Goal: Task Accomplishment & Management: Complete application form

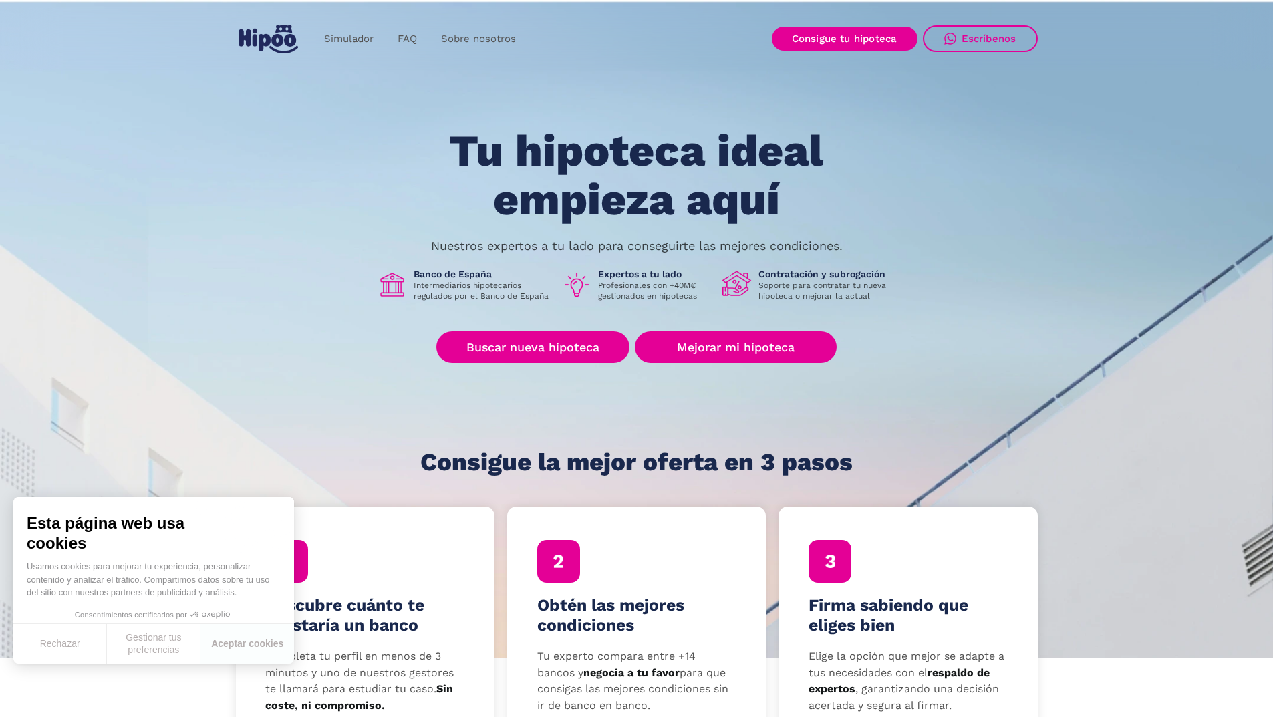
scroll to position [267, 0]
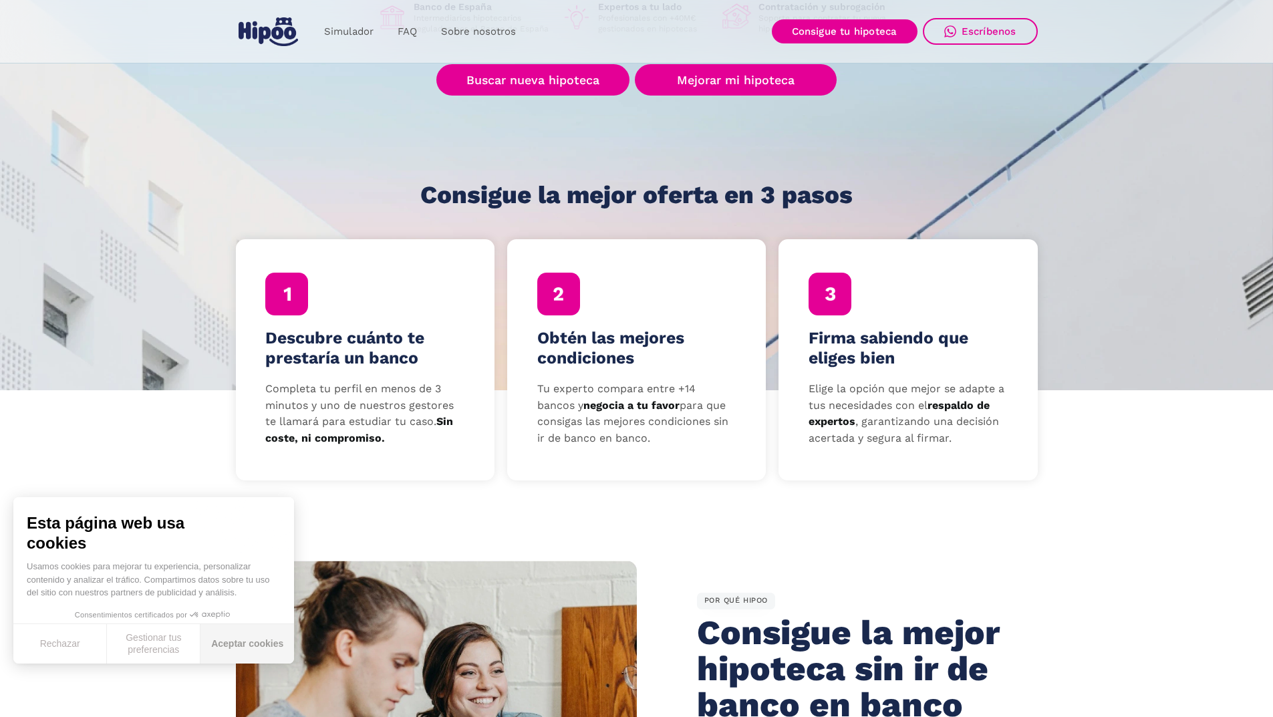
click at [241, 648] on button "Aceptar cookies" at bounding box center [248, 643] width 94 height 39
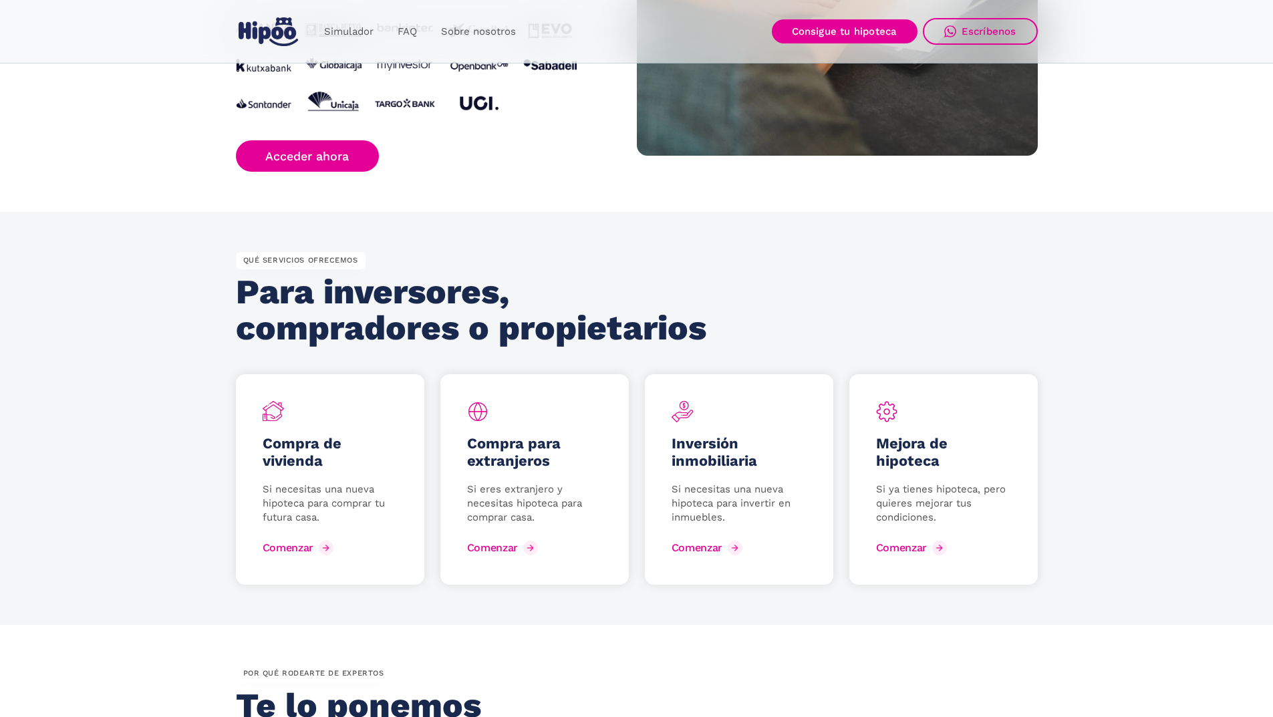
scroll to position [1337, 0]
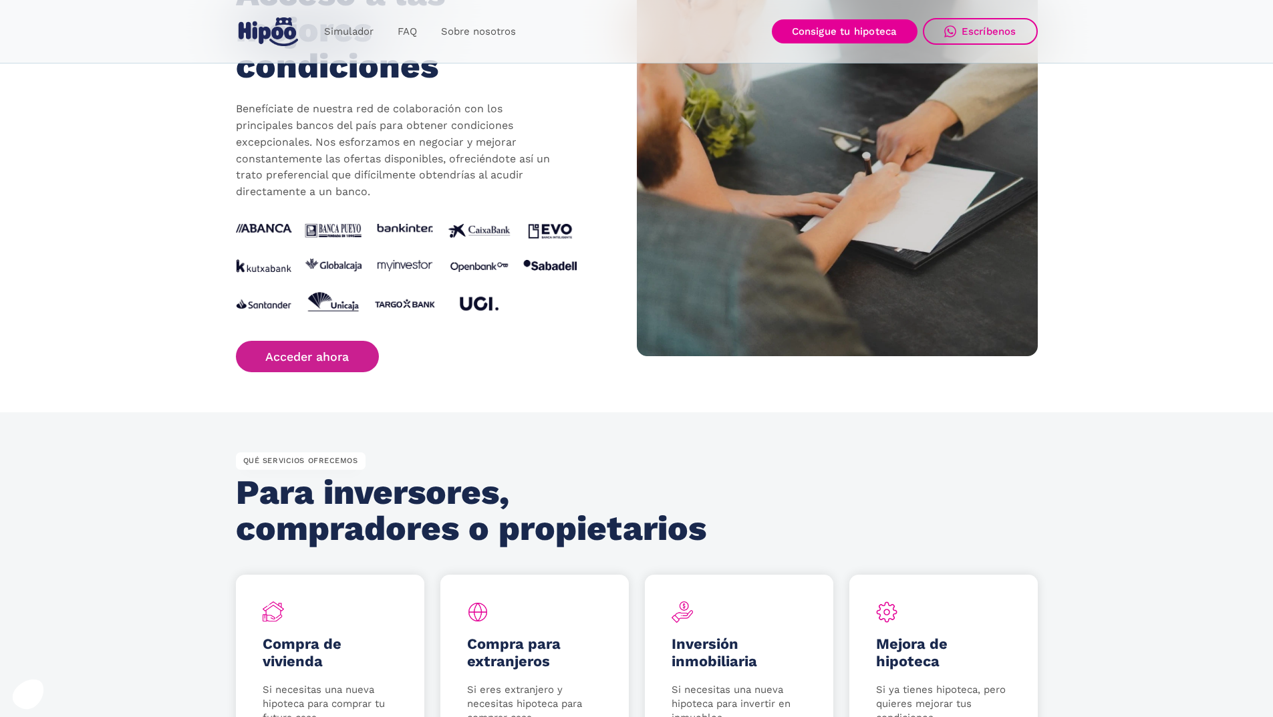
click at [312, 360] on link "Acceder ahora" at bounding box center [308, 356] width 144 height 31
click at [330, 355] on link "Acceder ahora" at bounding box center [308, 356] width 144 height 31
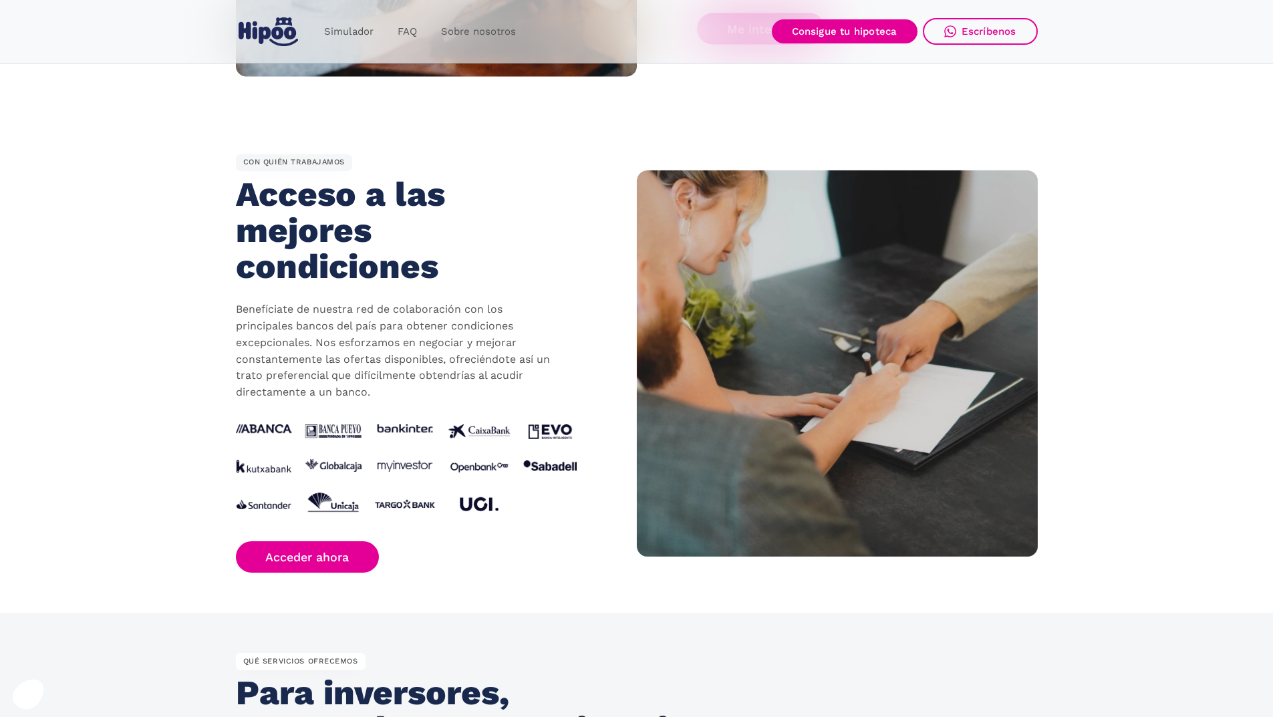
scroll to position [1203, 0]
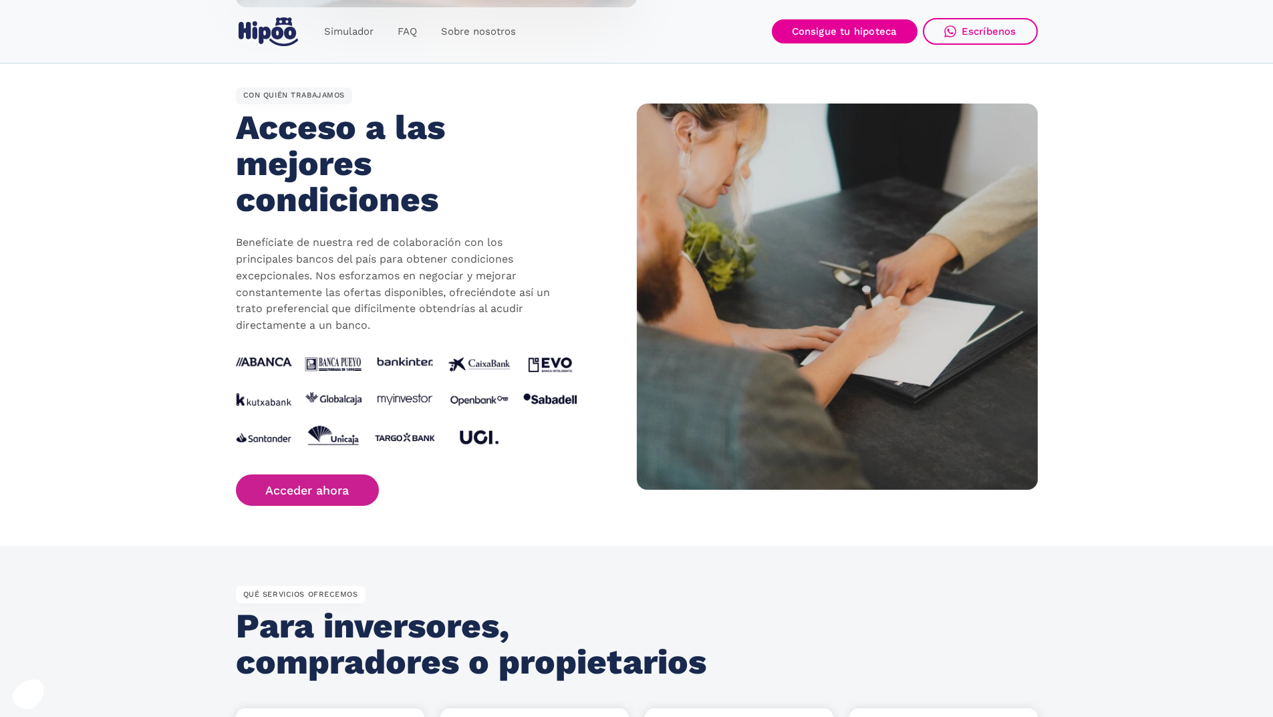
click at [302, 494] on link "Acceder ahora" at bounding box center [308, 490] width 144 height 31
click at [317, 495] on link "Acceder ahora" at bounding box center [308, 490] width 144 height 31
